Goal: Task Accomplishment & Management: Complete application form

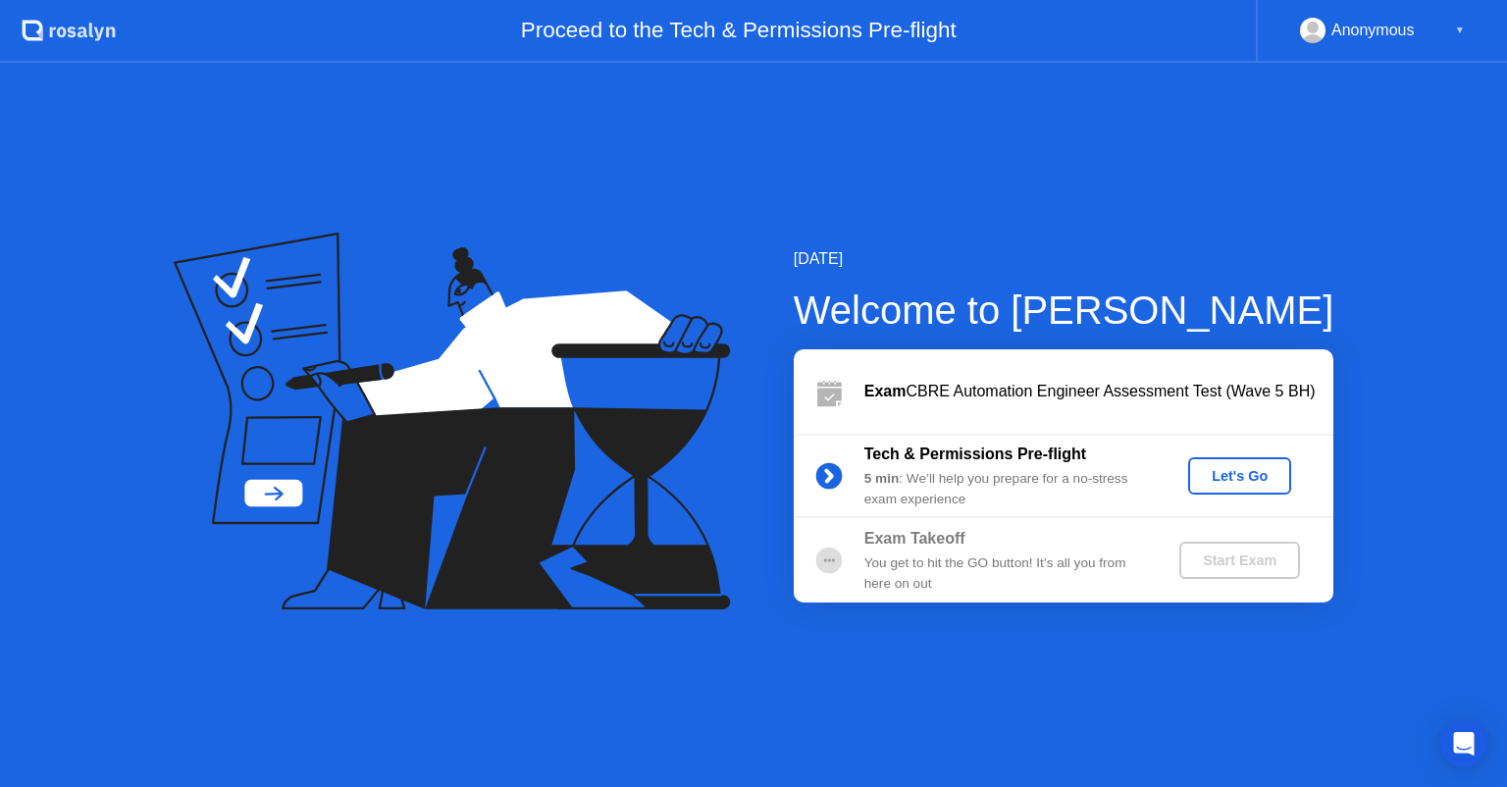
click at [1251, 479] on div "Let's Go" at bounding box center [1239, 476] width 87 height 16
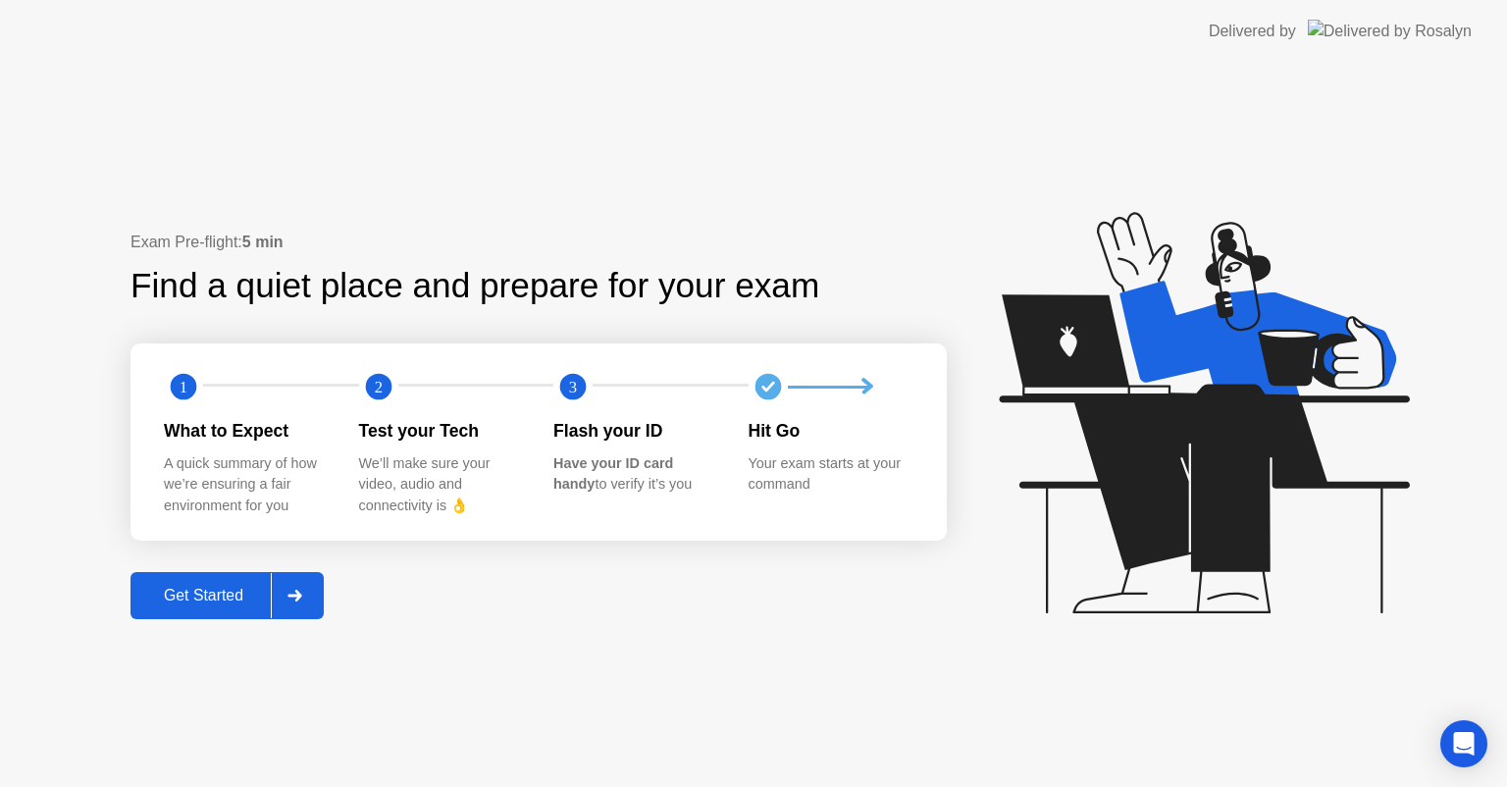
click at [203, 597] on div "Get Started" at bounding box center [203, 596] width 134 height 18
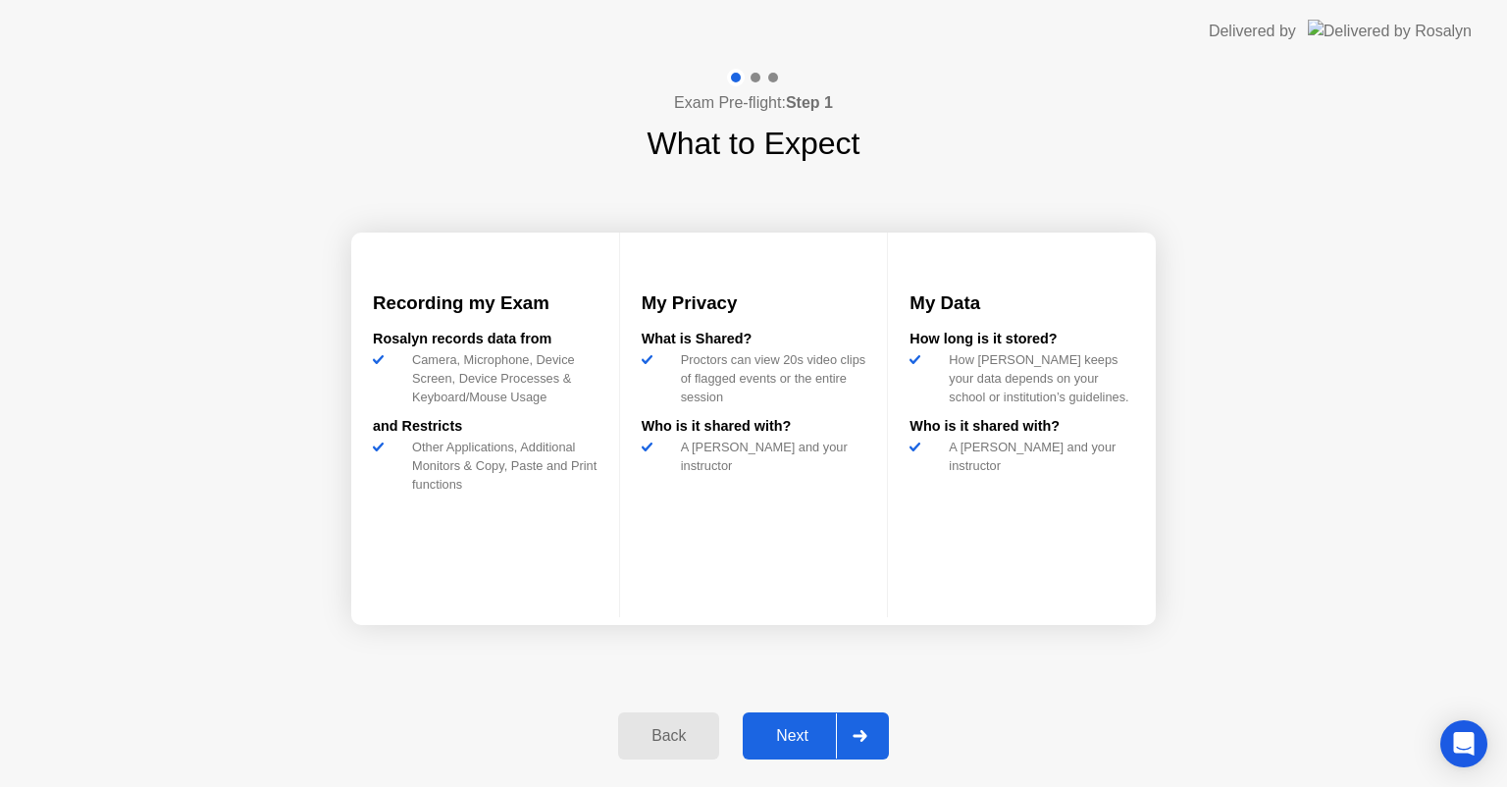
click at [797, 732] on div "Next" at bounding box center [792, 736] width 87 height 18
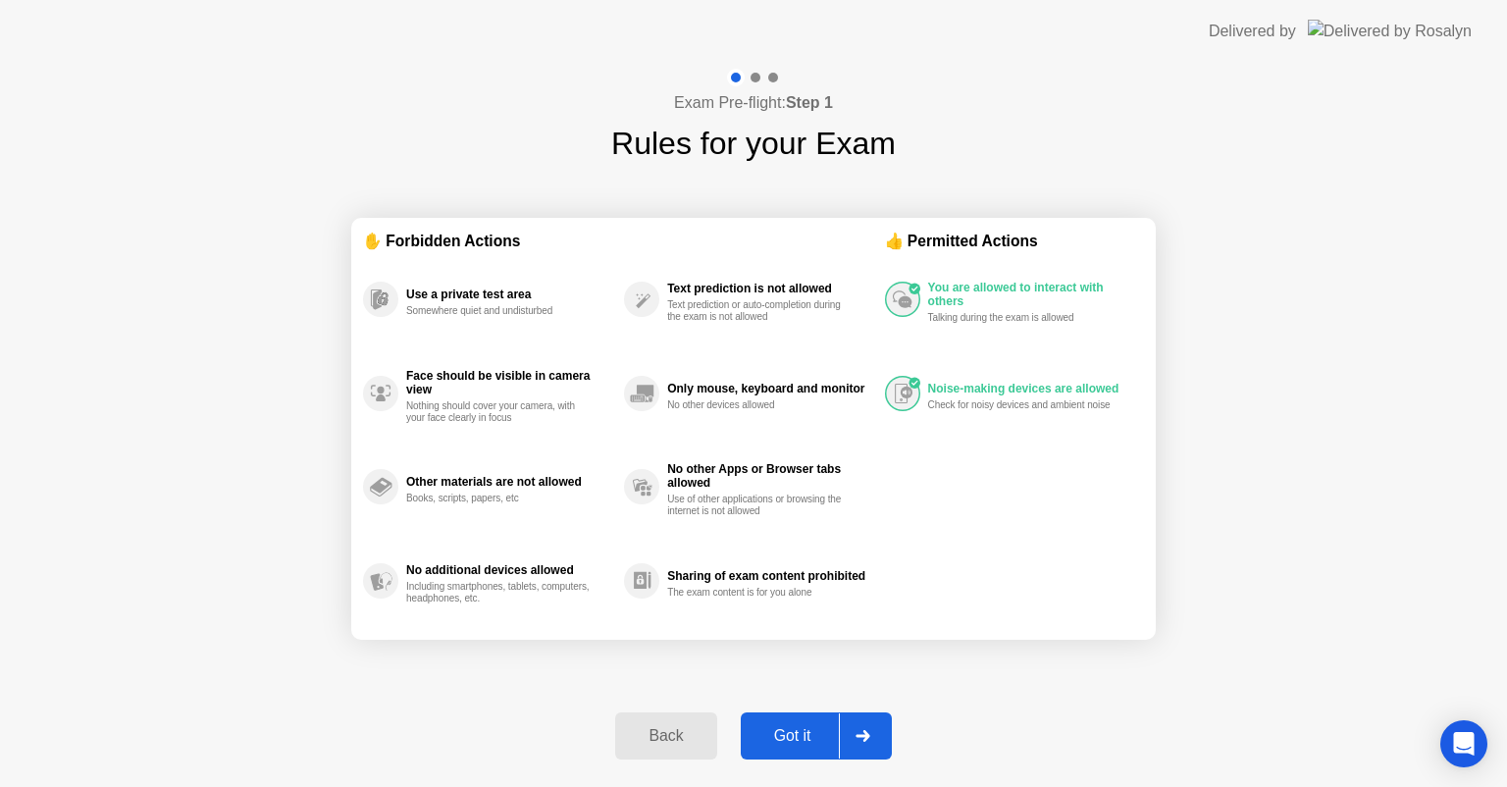
click at [784, 735] on div "Got it" at bounding box center [793, 736] width 92 height 18
select select "**********"
select select "*******"
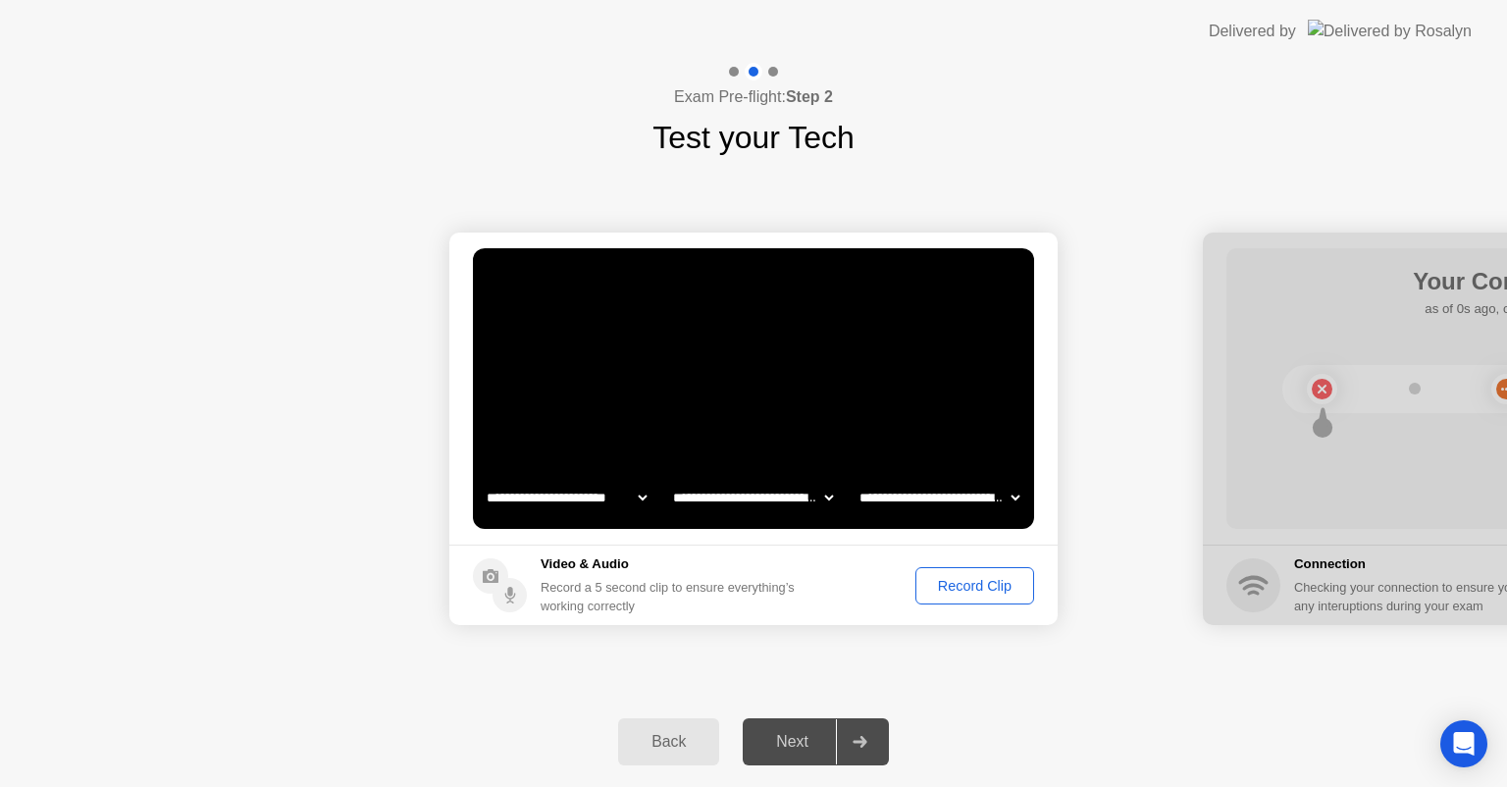
click at [939, 584] on div "Record Clip" at bounding box center [974, 586] width 105 height 16
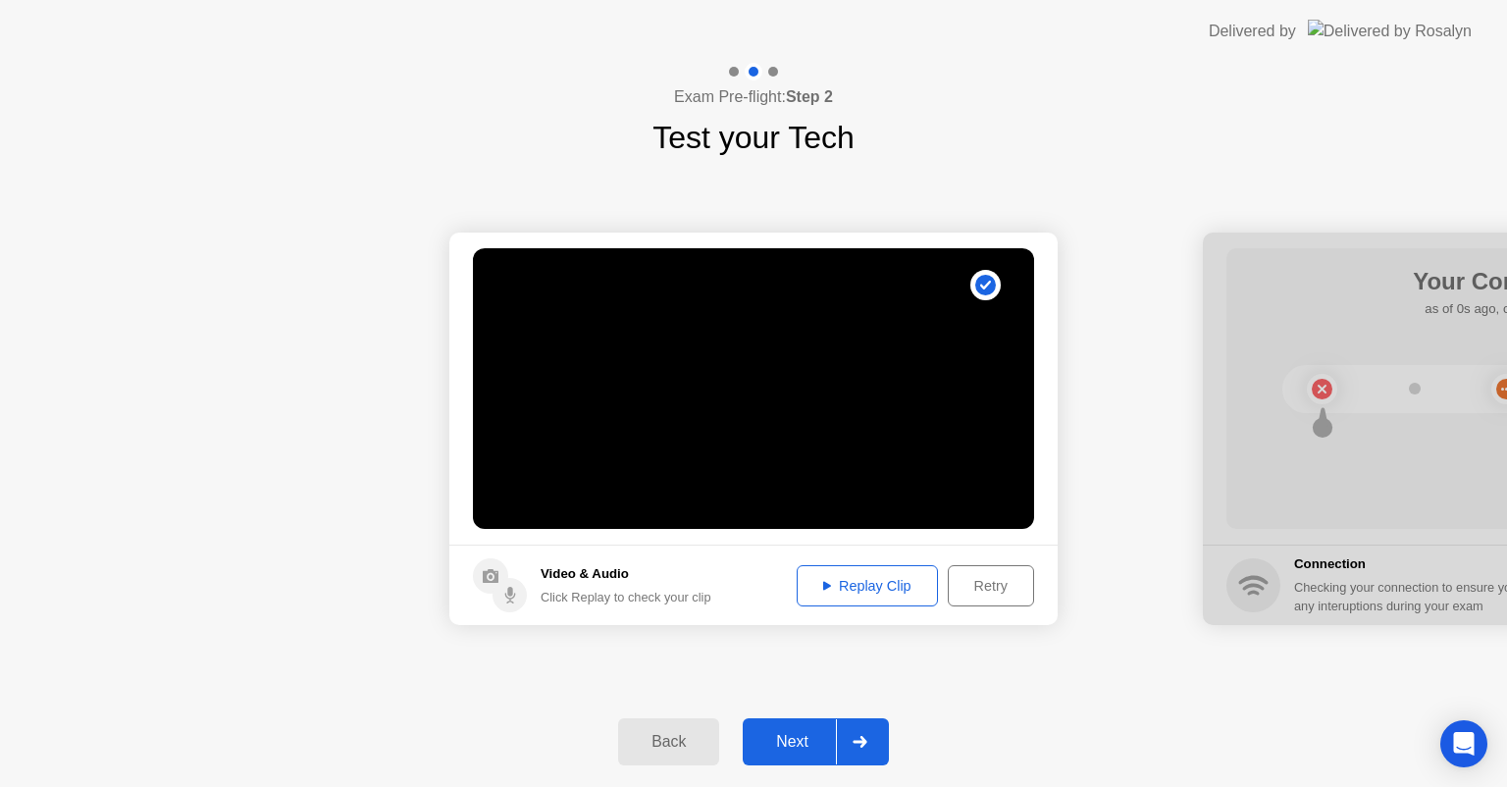
click at [879, 580] on div "Replay Clip" at bounding box center [868, 586] width 128 height 16
click at [800, 742] on div "Next" at bounding box center [792, 742] width 87 height 18
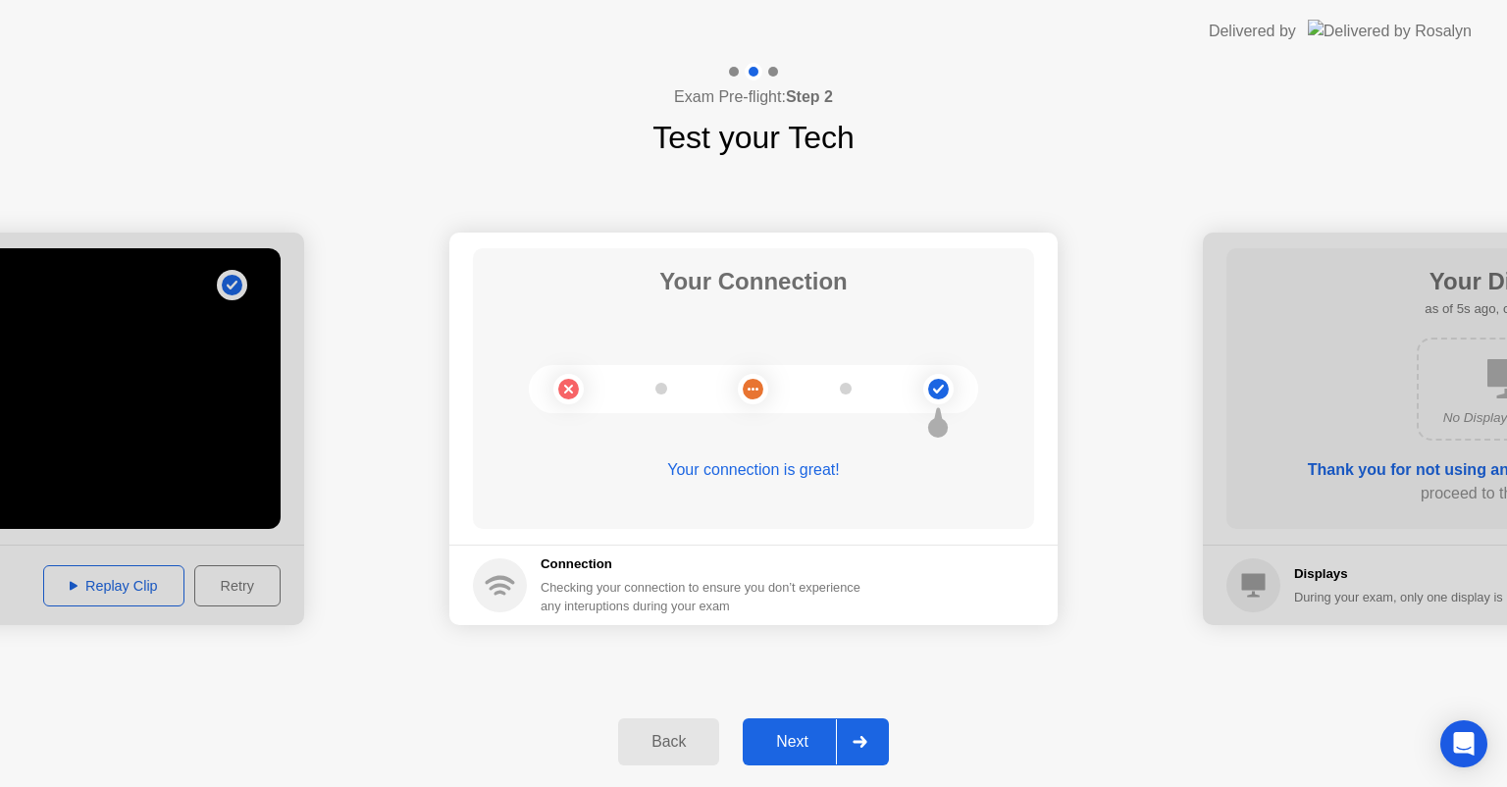
click at [773, 742] on div "Next" at bounding box center [792, 742] width 87 height 18
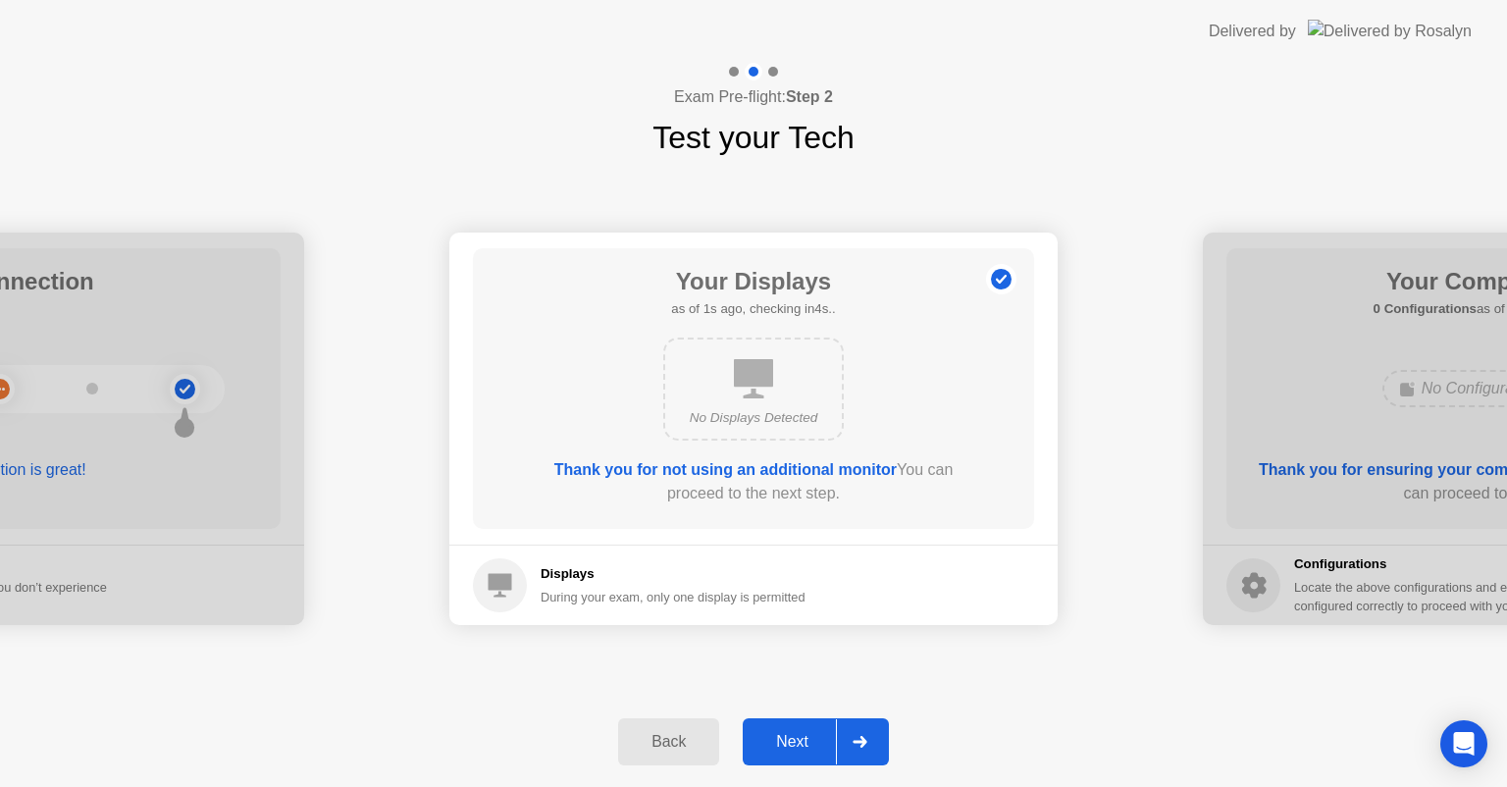
click at [792, 740] on div "Next" at bounding box center [792, 742] width 87 height 18
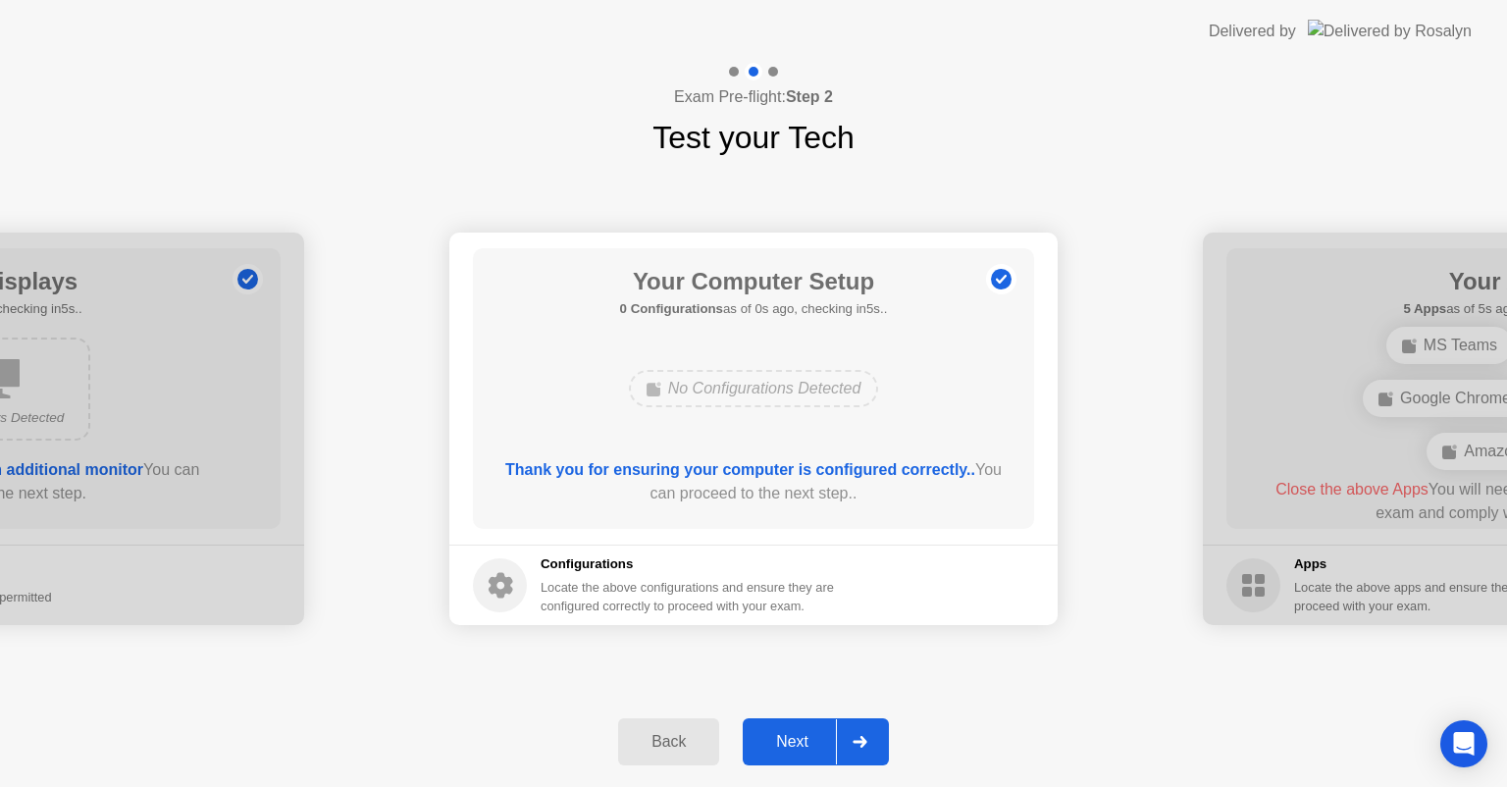
click at [785, 740] on div "Next" at bounding box center [792, 742] width 87 height 18
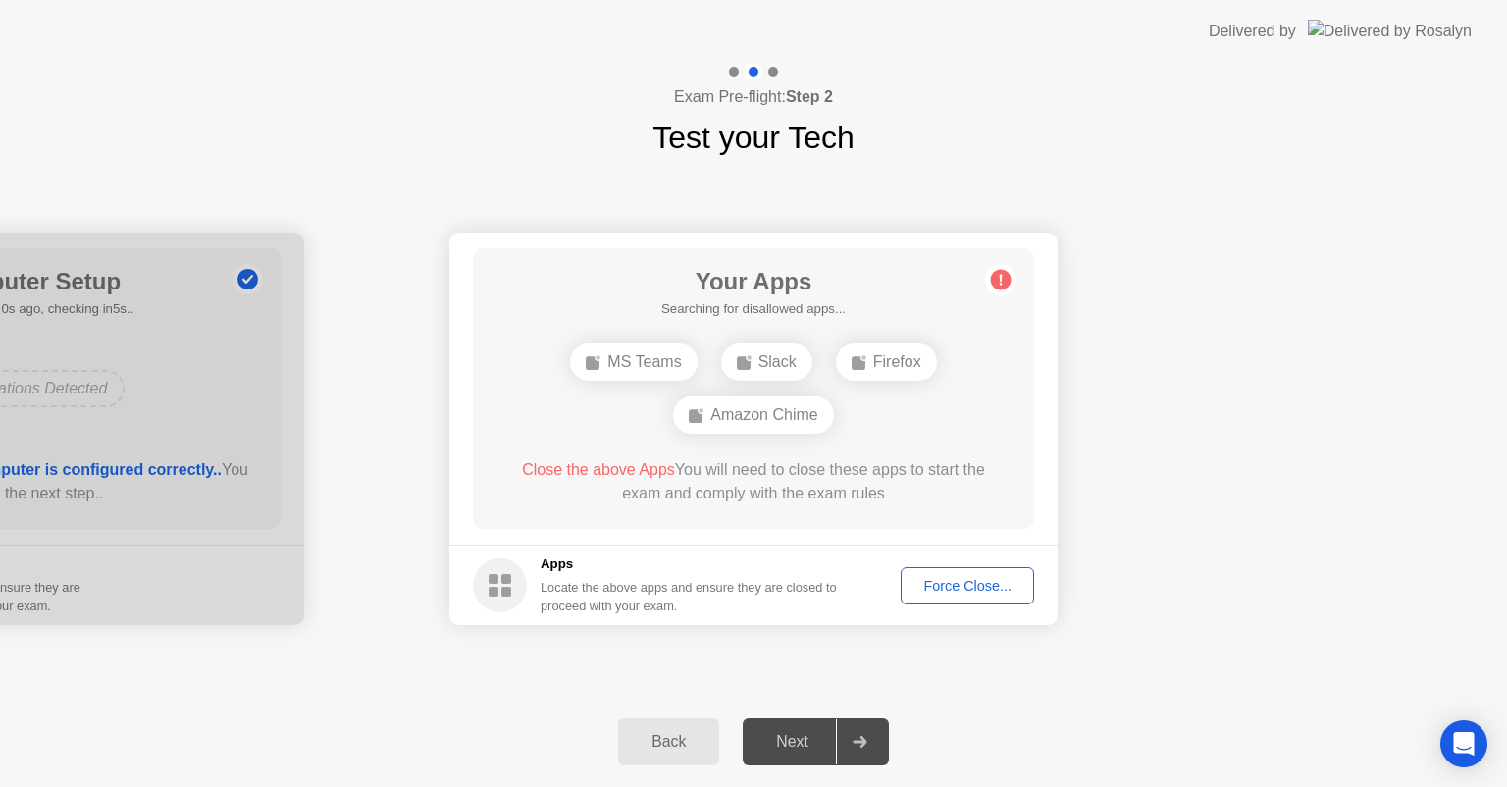
click at [949, 588] on div "Force Close..." at bounding box center [968, 586] width 120 height 16
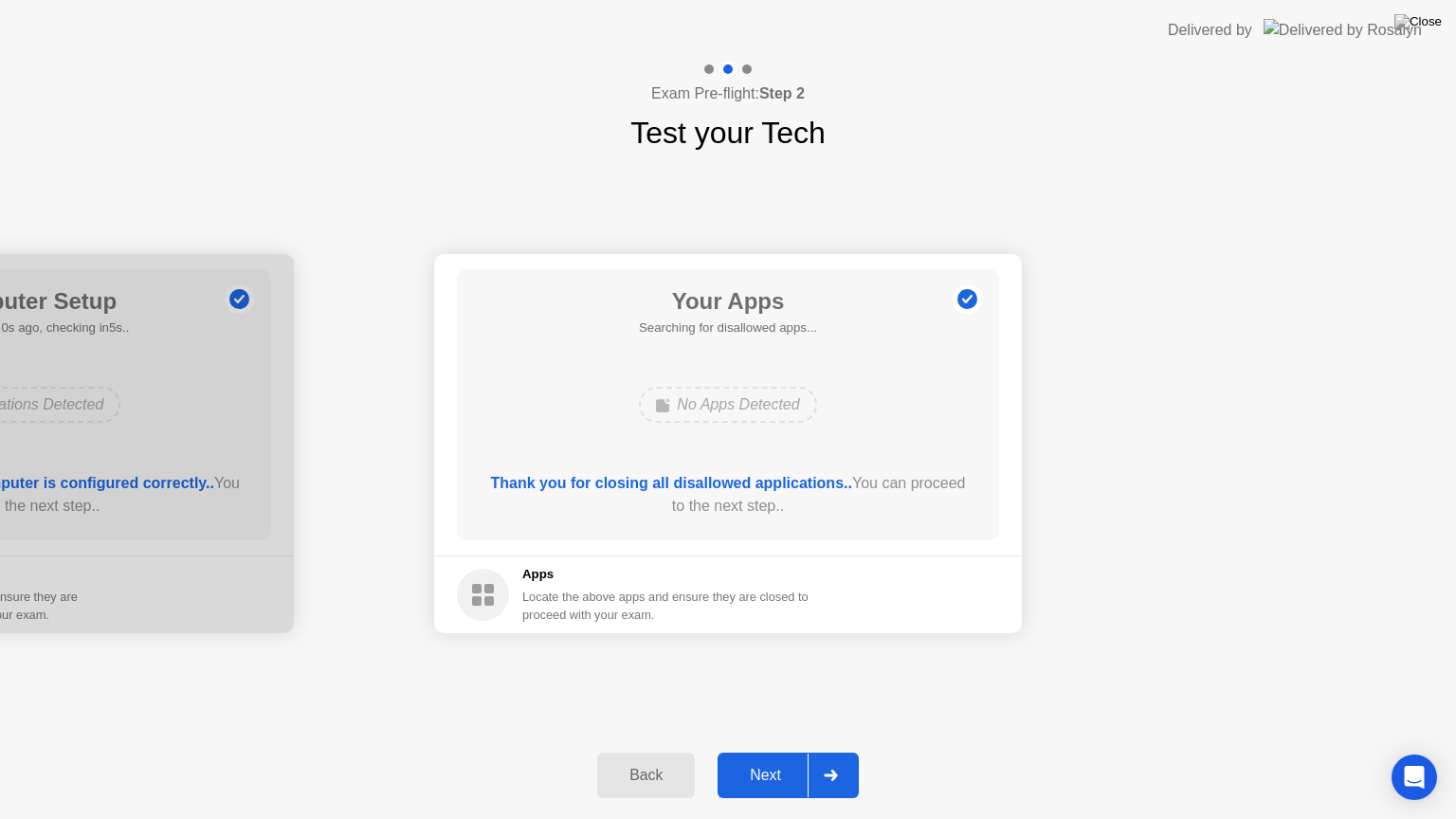
click at [775, 759] on div "Next" at bounding box center [765, 776] width 84 height 17
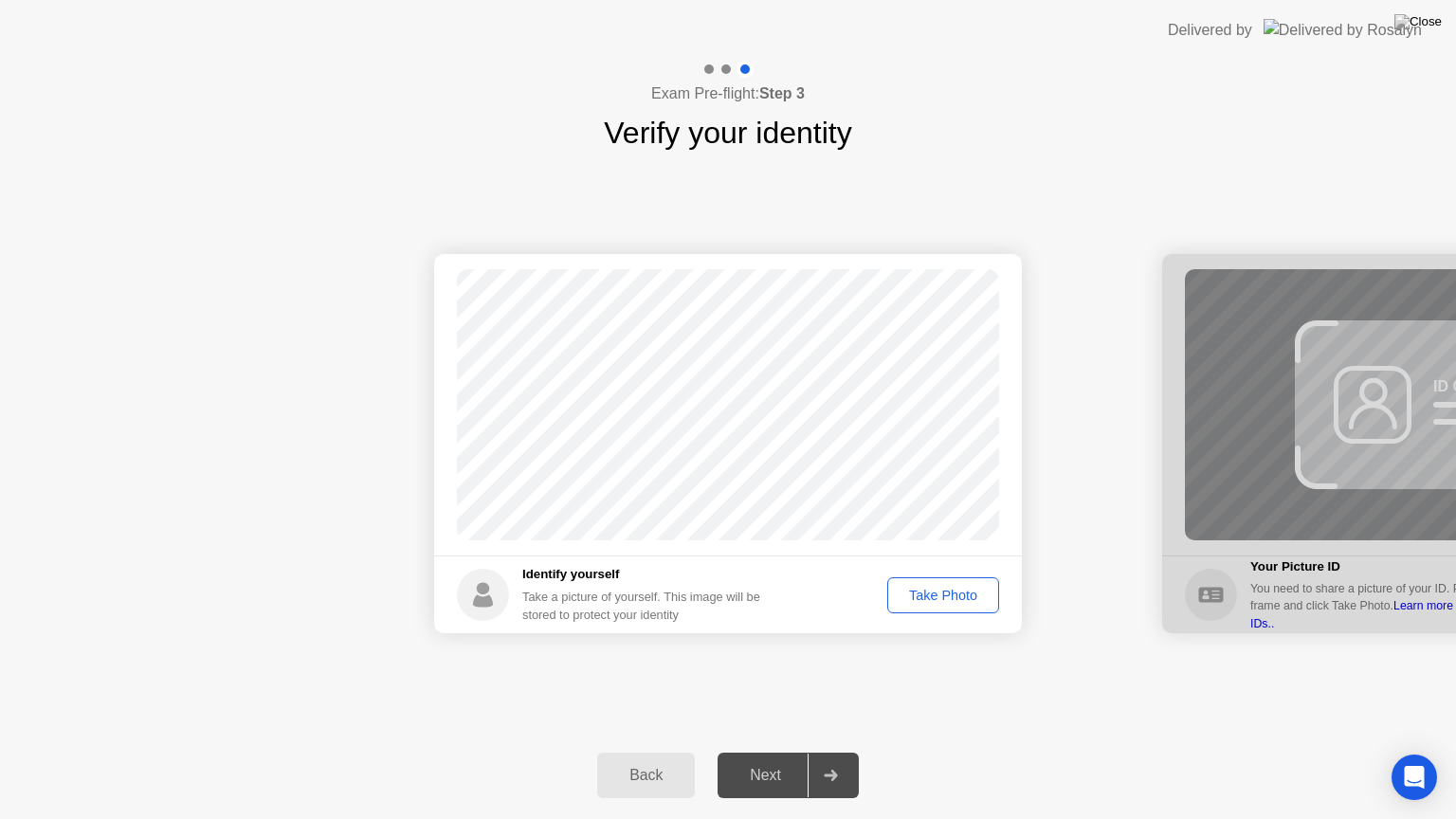
click at [940, 590] on div "Take Photo" at bounding box center [943, 595] width 99 height 15
click at [774, 759] on div "Next" at bounding box center [765, 776] width 84 height 17
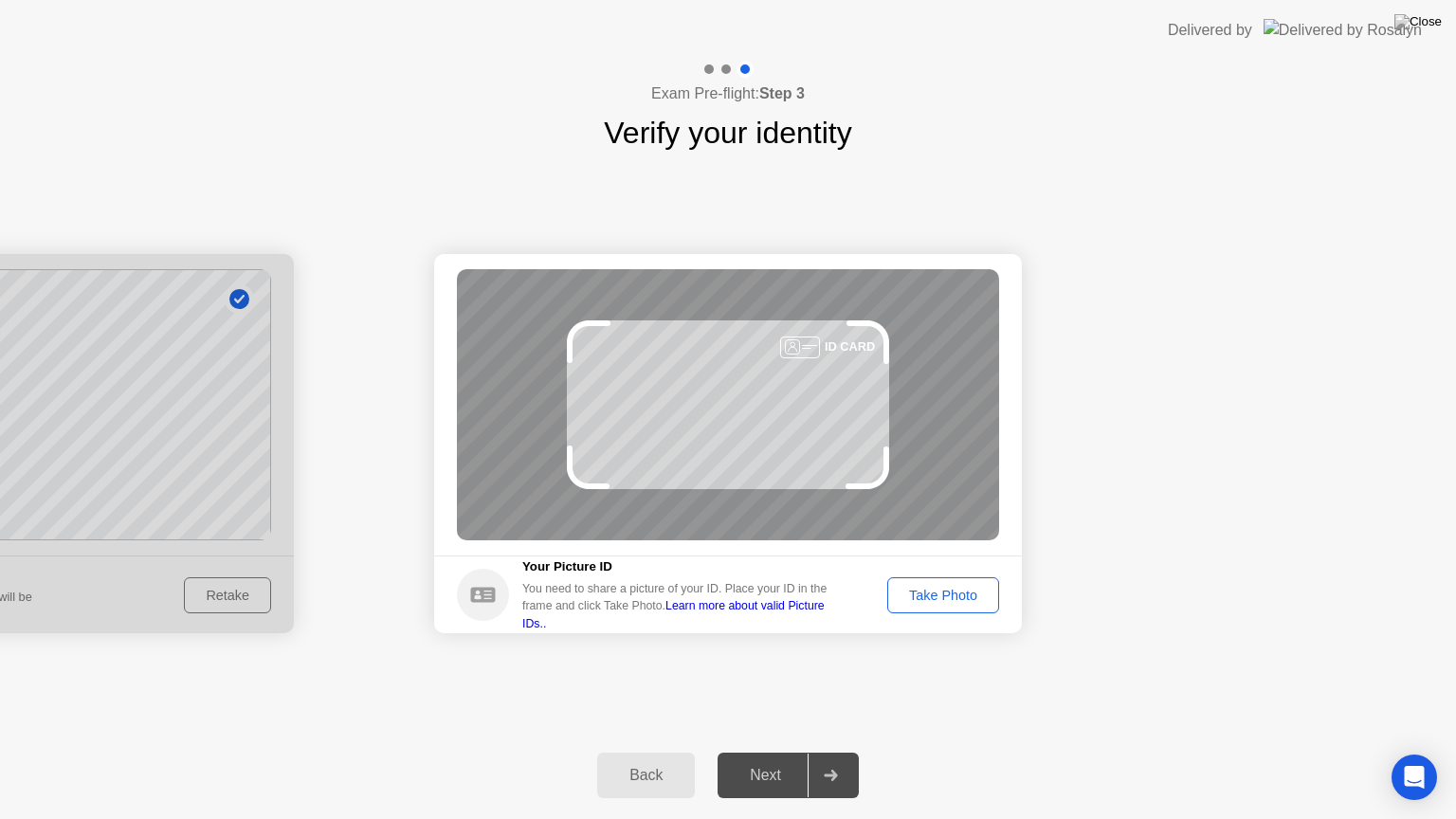
click at [812, 617] on link "Learn more about valid Picture IDs.." at bounding box center [673, 613] width 302 height 30
click at [933, 589] on div "Take Photo" at bounding box center [943, 595] width 99 height 15
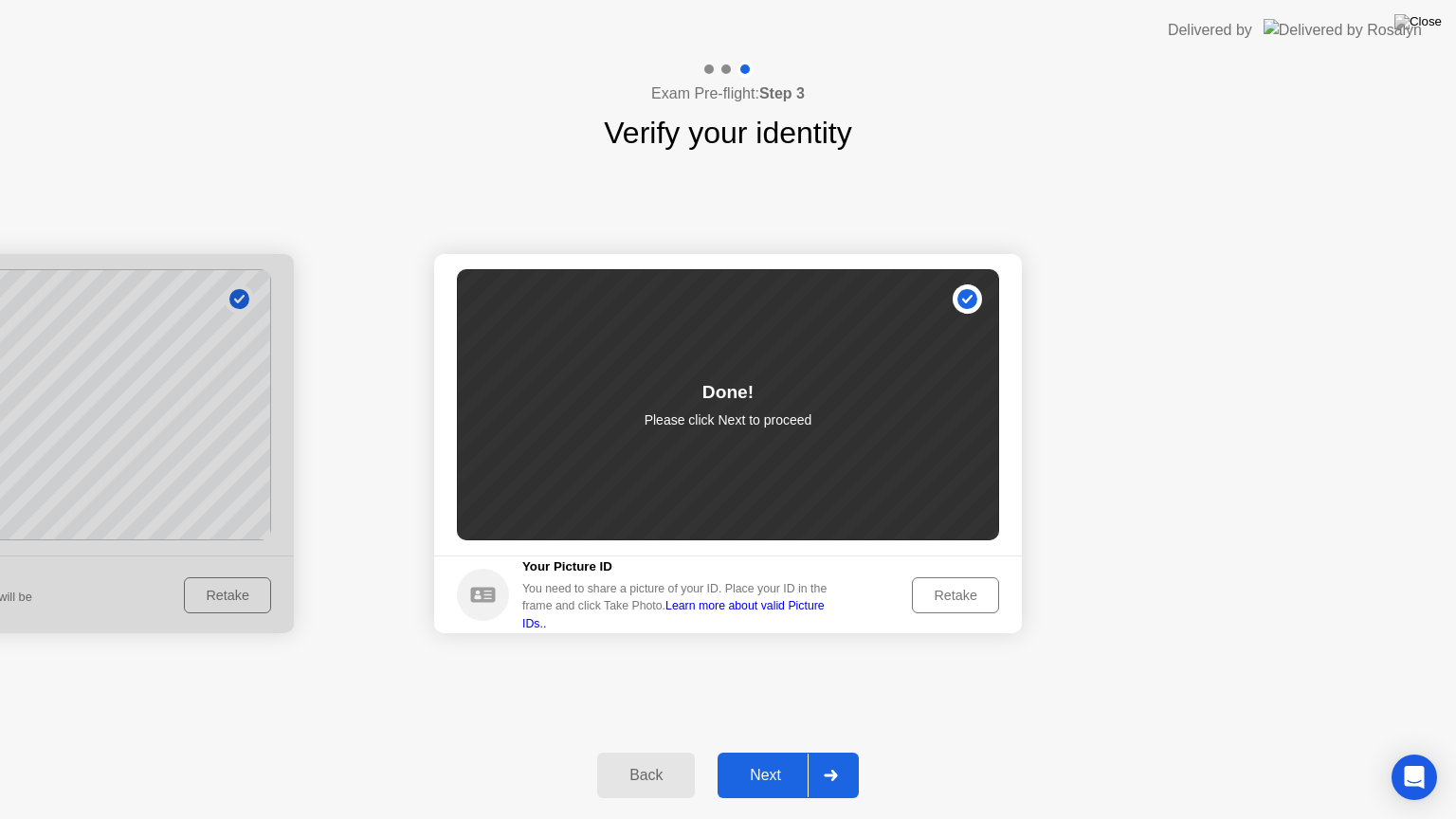
click at [770, 759] on div "Next" at bounding box center [765, 776] width 84 height 17
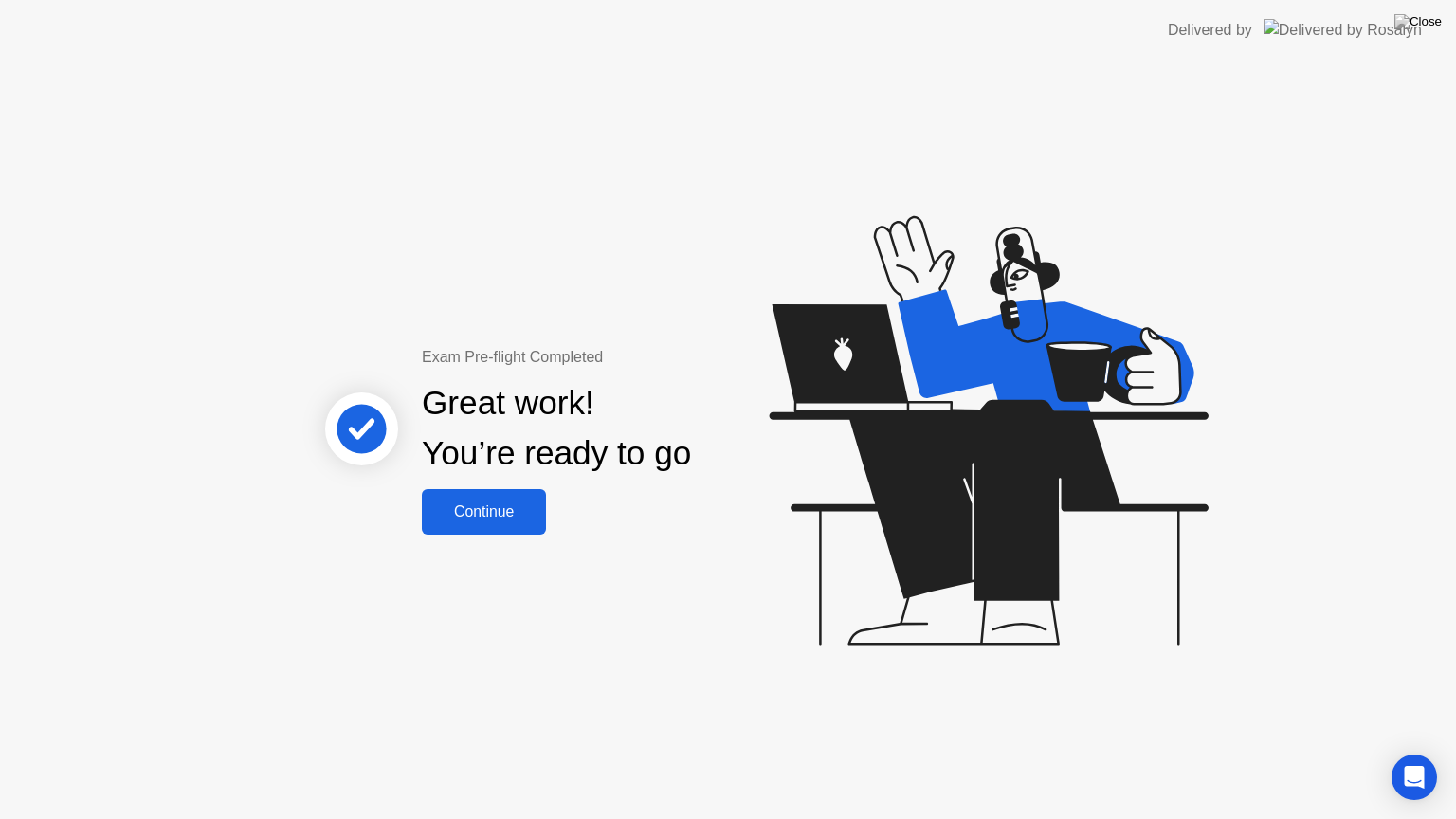
click at [520, 518] on div "Continue" at bounding box center [484, 512] width 113 height 17
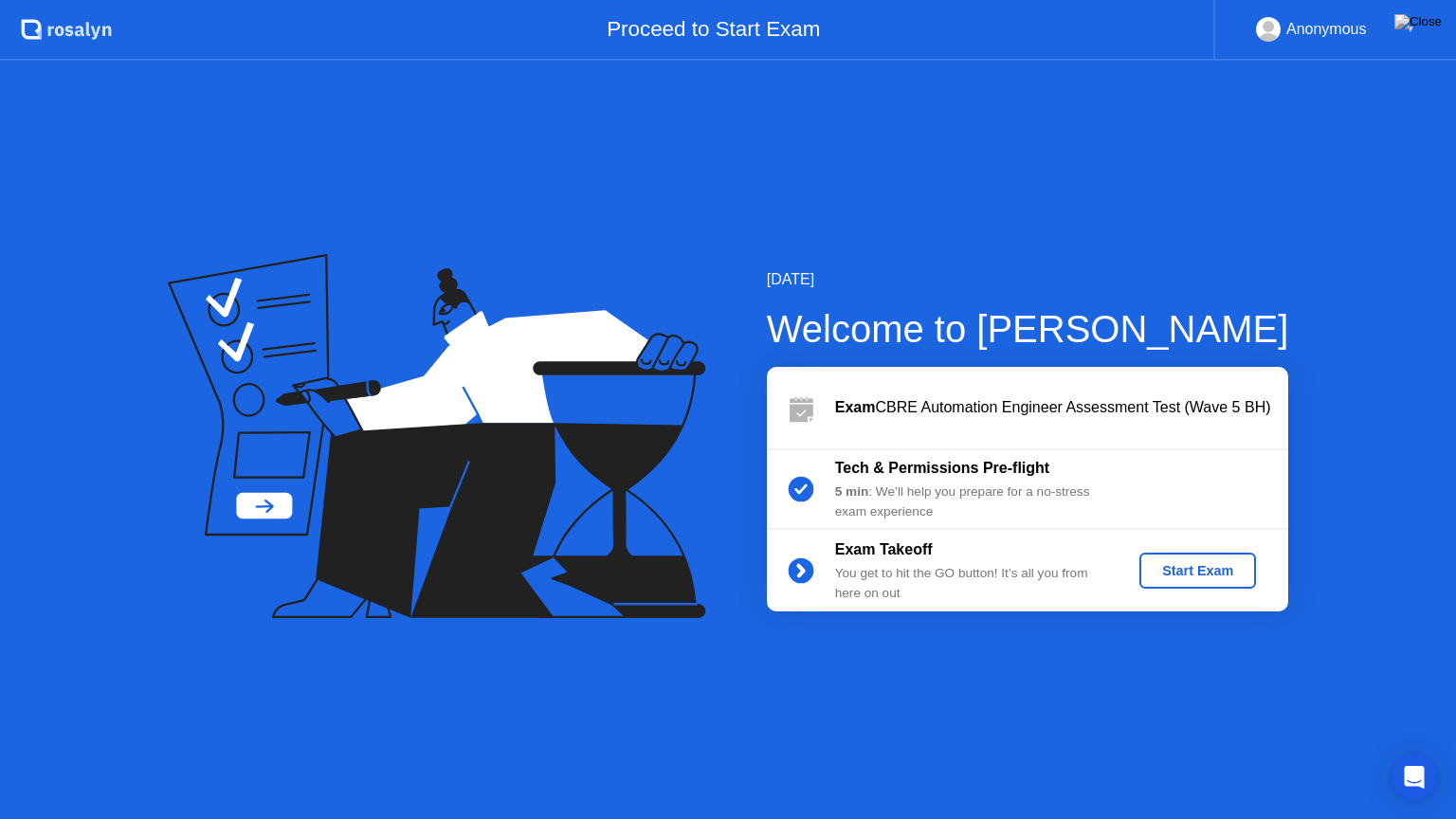
click at [1190, 567] on div "Start Exam" at bounding box center [1197, 571] width 101 height 15
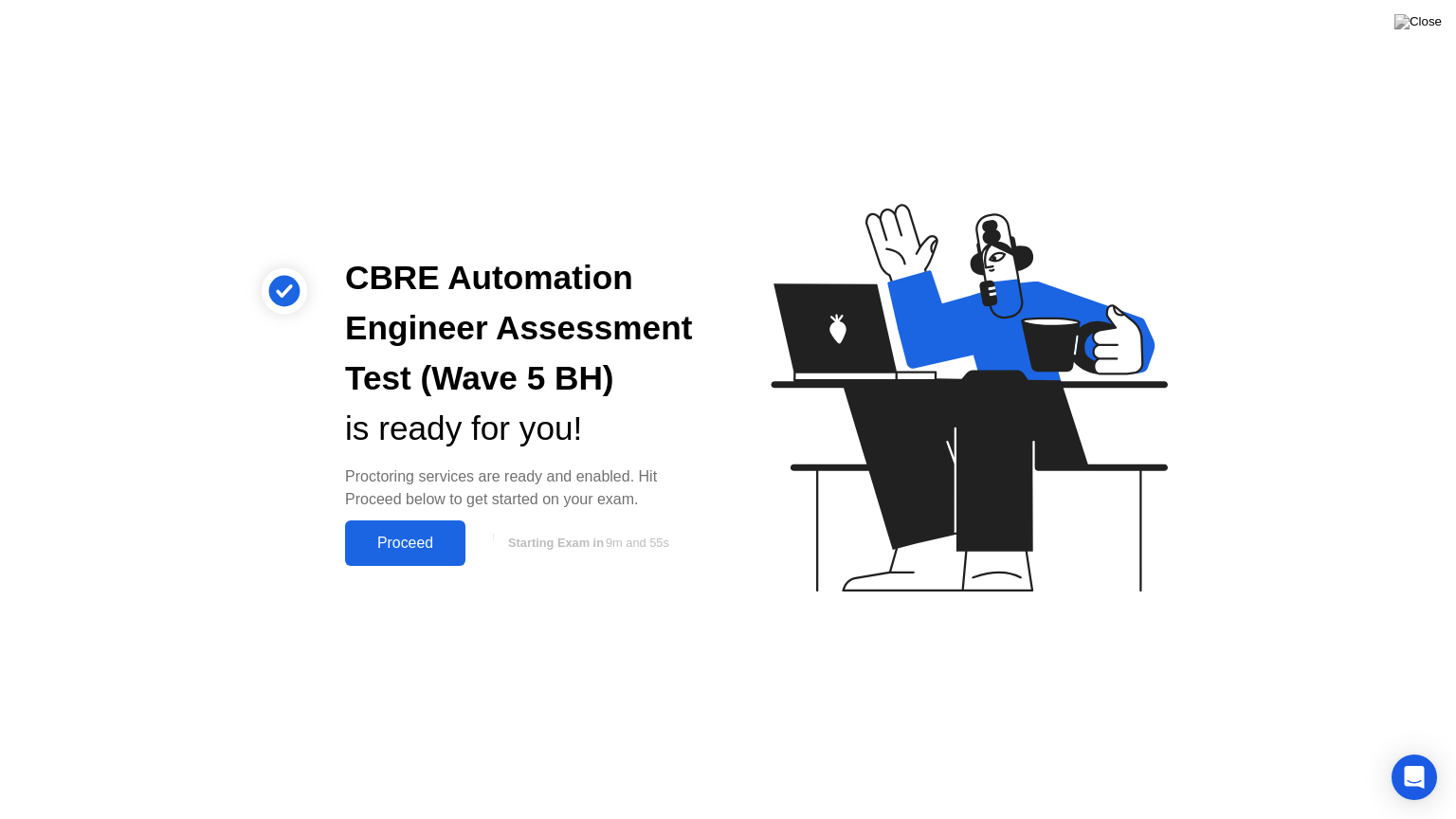
click at [407, 536] on div "Proceed" at bounding box center [405, 543] width 109 height 17
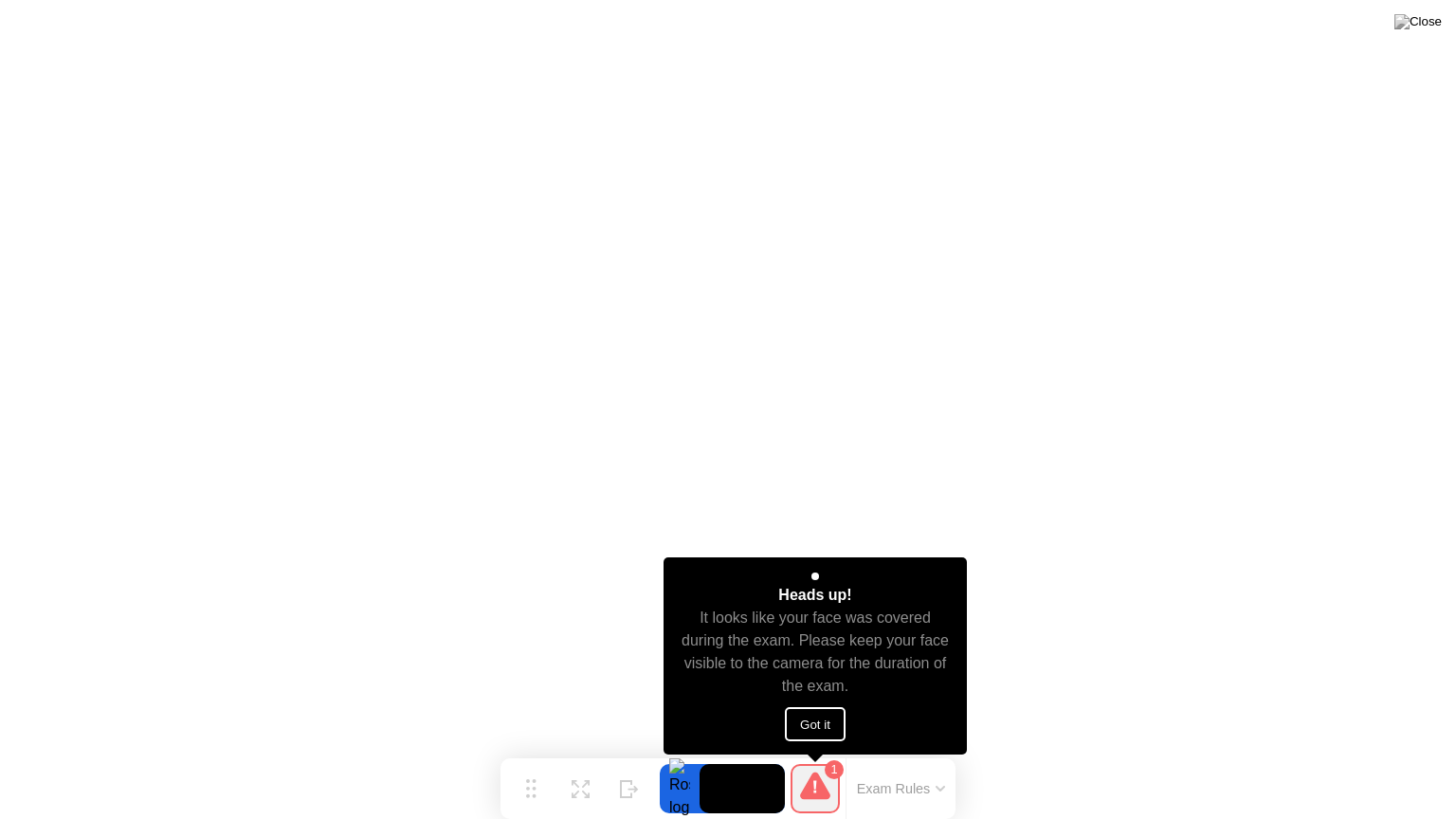
click at [818, 723] on button "Got it" at bounding box center [815, 723] width 61 height 34
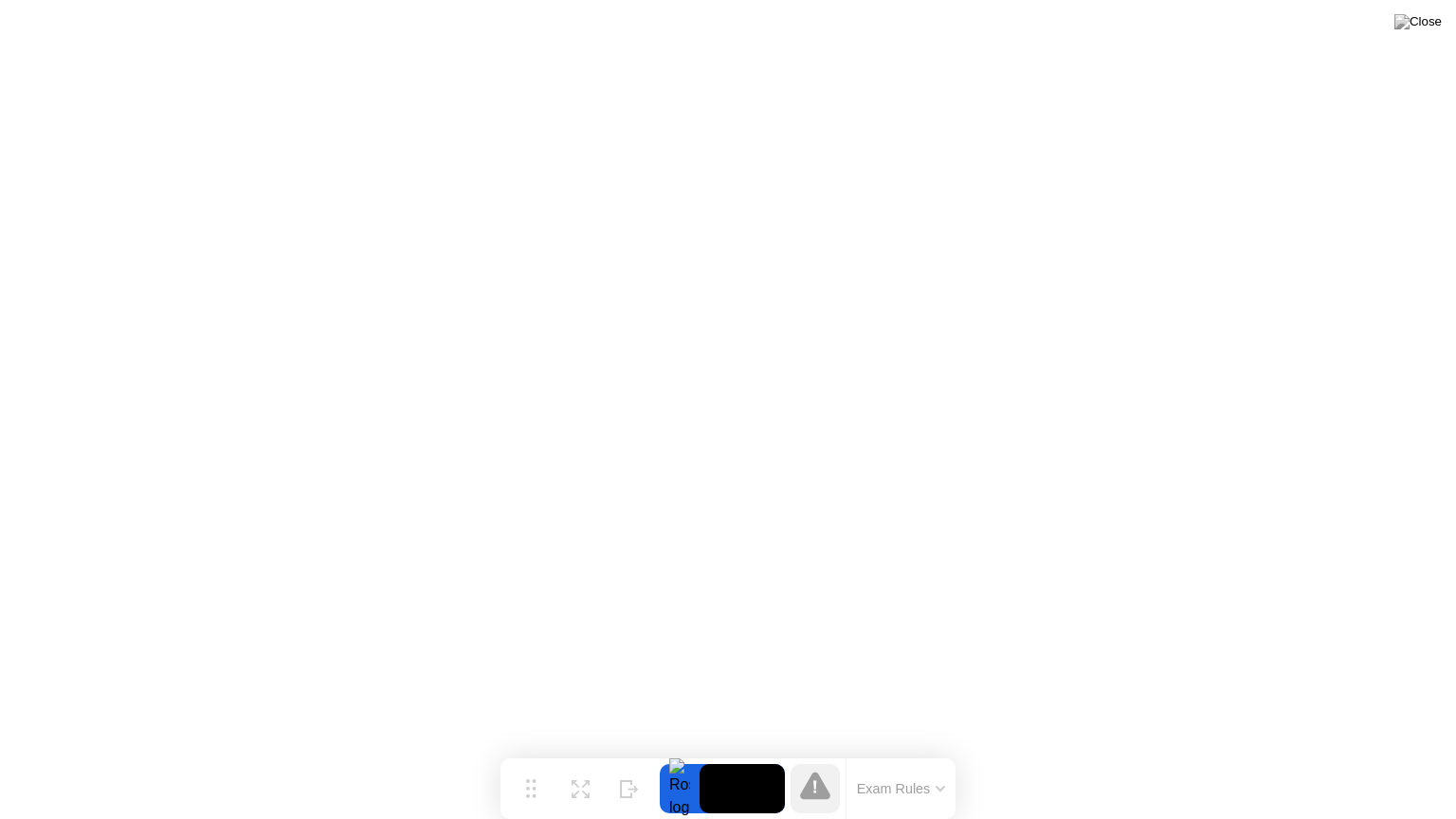
click at [939, 759] on icon at bounding box center [941, 789] width 10 height 6
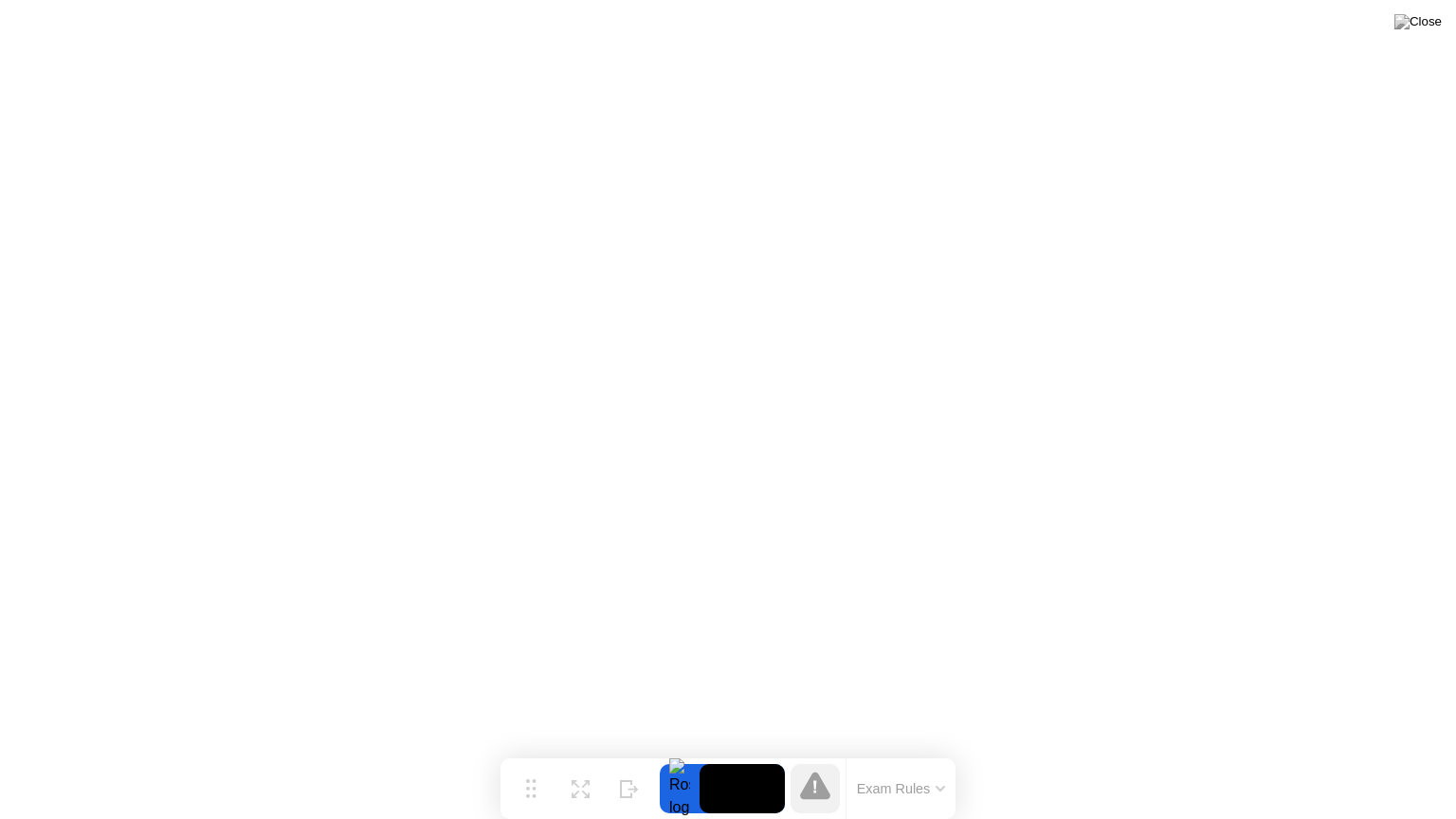
click at [816, 759] on icon at bounding box center [815, 787] width 4 height 14
click at [940, 759] on button "Exam Rules" at bounding box center [901, 789] width 100 height 17
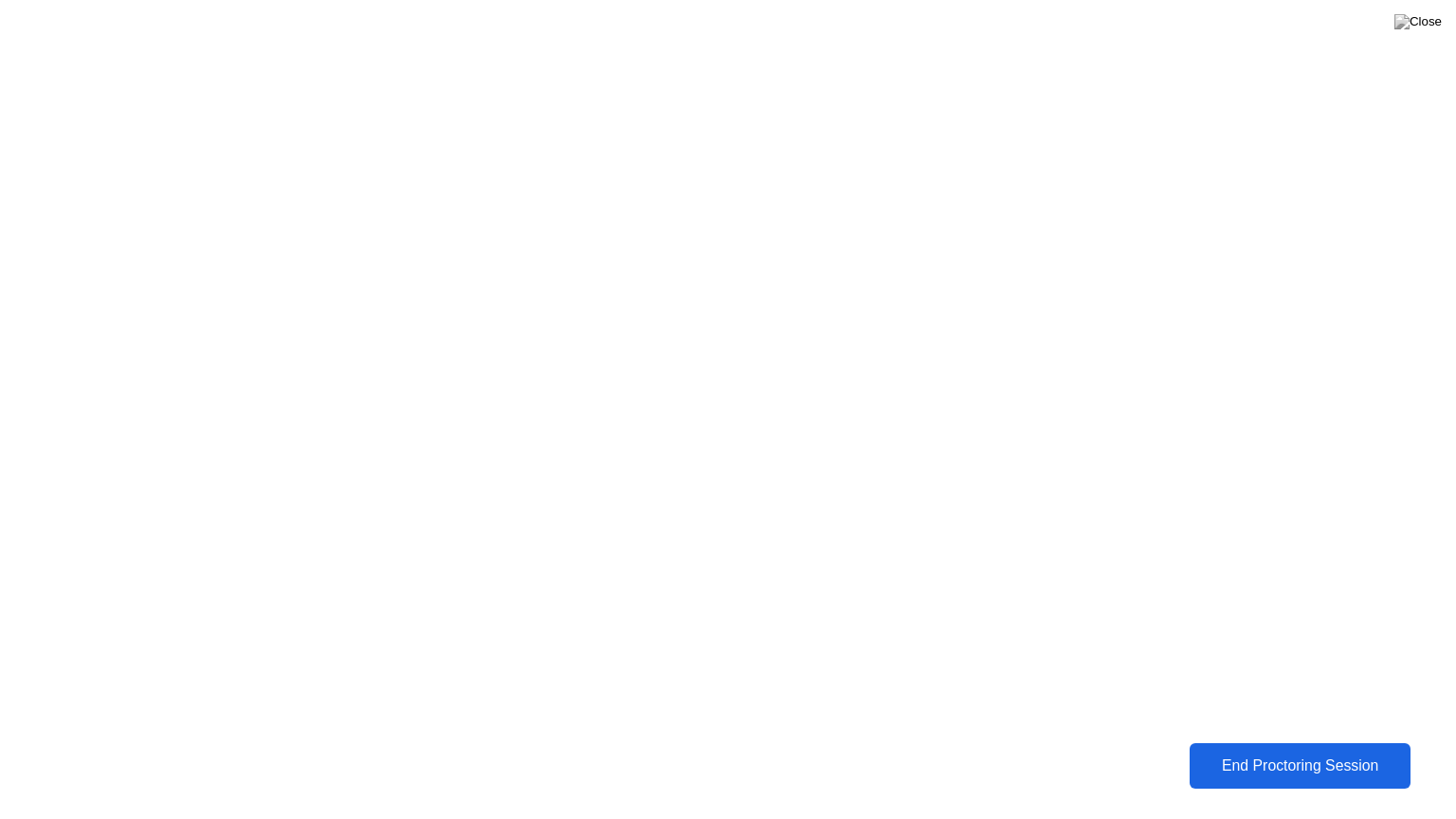
click at [1302, 759] on div "End Proctoring Session" at bounding box center [1299, 766] width 212 height 17
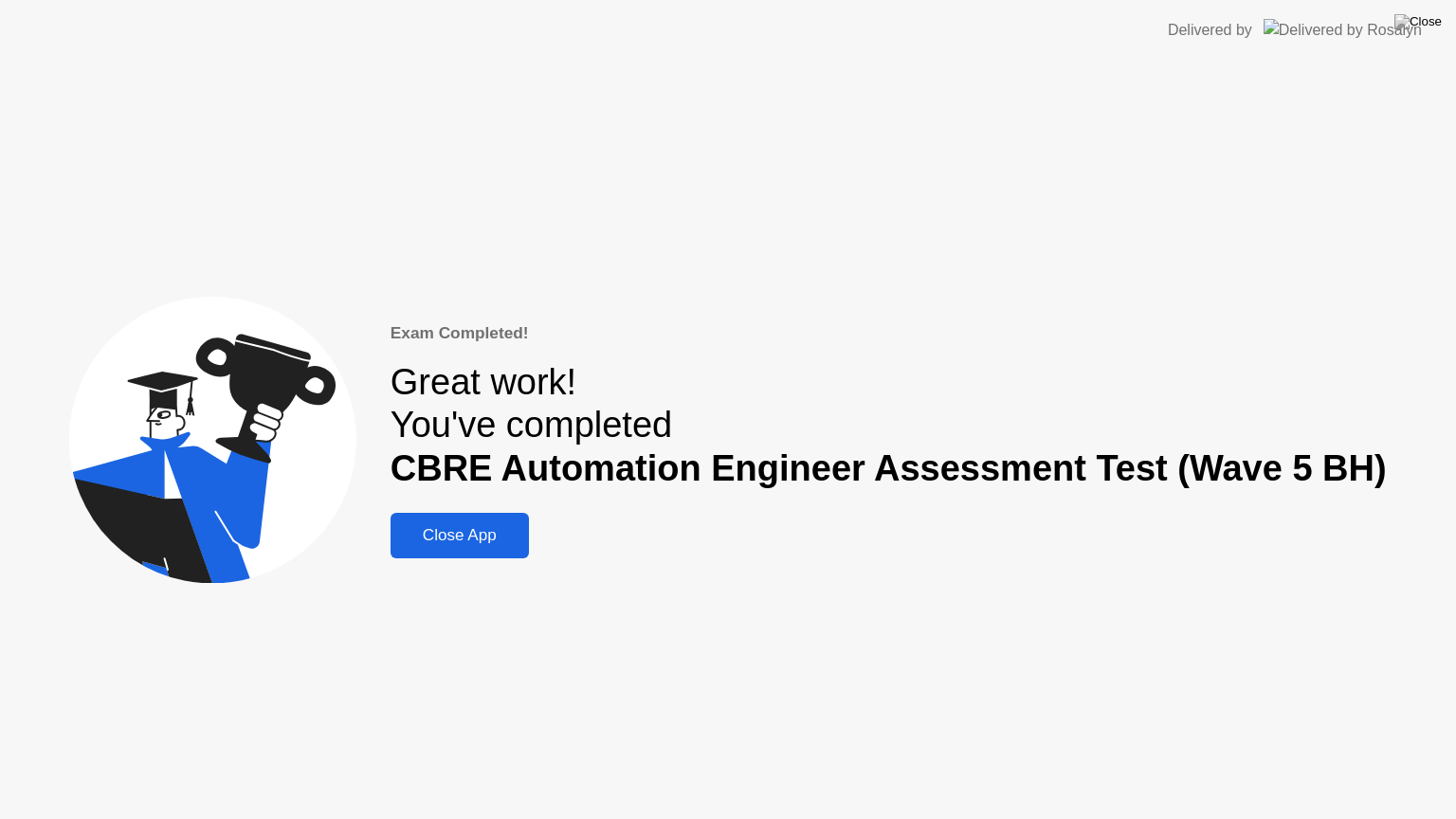
click at [486, 542] on div "Close App" at bounding box center [459, 536] width 127 height 19
